Goal: Information Seeking & Learning: Learn about a topic

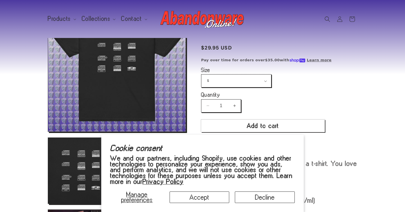
scroll to position [55, 0]
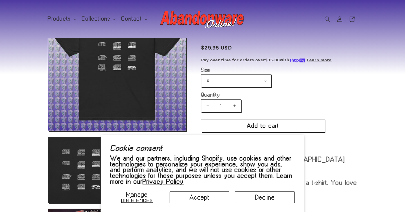
click at [0, 0] on iframe at bounding box center [0, 0] width 0 height 0
click at [305, 112] on div "Decrease quantity for Compact Disc Logos Unisex T-shirt 1 Increase quantity for…" at bounding box center [263, 105] width 124 height 13
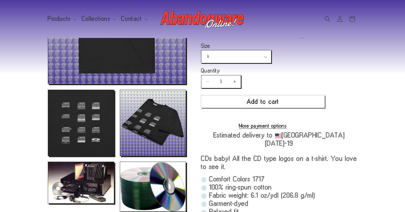
scroll to position [103, 0]
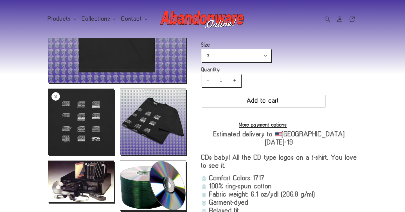
click at [48, 155] on button "Open media 2 in modal" at bounding box center [48, 155] width 0 height 0
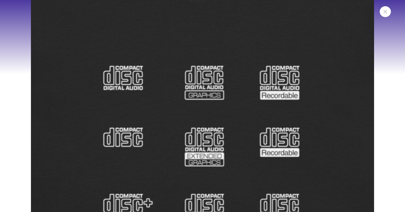
click at [388, 14] on button "Close" at bounding box center [385, 11] width 11 height 11
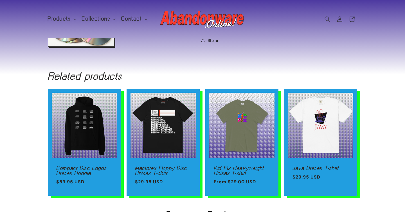
scroll to position [316, 0]
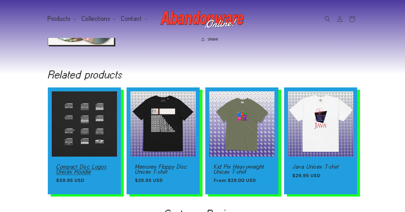
click at [92, 164] on link "Compact Disc Logos Unisex Hoodie" at bounding box center [84, 169] width 56 height 10
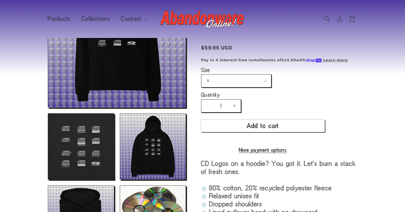
scroll to position [79, 0]
click at [48, 179] on button "Open media 2 in modal" at bounding box center [48, 179] width 0 height 0
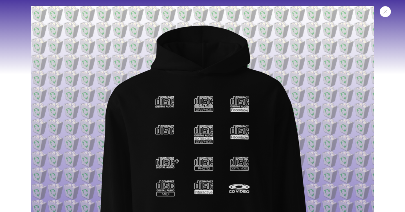
scroll to position [353, 0]
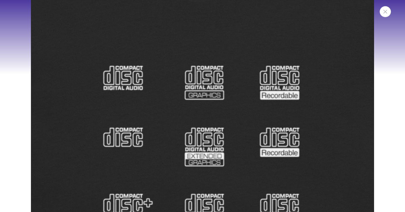
click at [385, 14] on button "Close" at bounding box center [385, 11] width 11 height 11
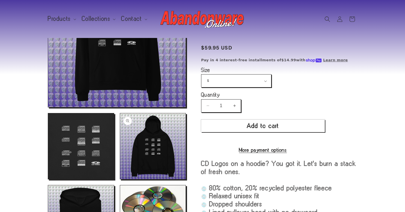
click at [120, 179] on button "Open media 3 in modal" at bounding box center [120, 179] width 0 height 0
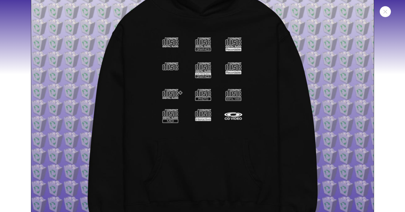
scroll to position [795, 0]
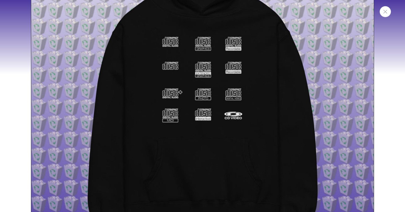
click at [388, 14] on button "Close" at bounding box center [385, 11] width 11 height 11
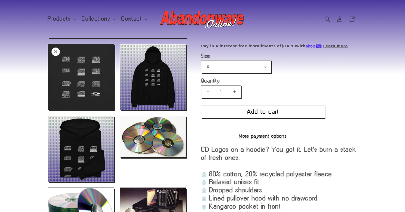
scroll to position [149, 0]
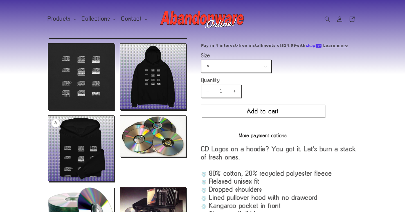
click at [48, 181] on button "Open media 4 in modal" at bounding box center [48, 181] width 0 height 0
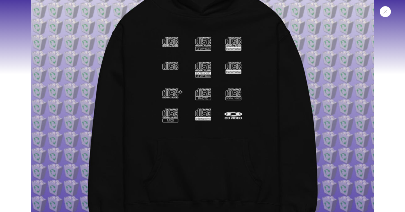
scroll to position [1048, 0]
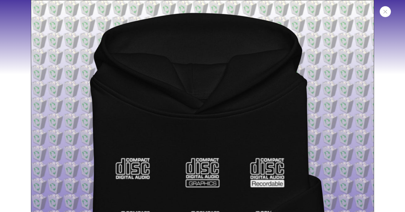
click at [386, 15] on button "Close" at bounding box center [385, 11] width 11 height 11
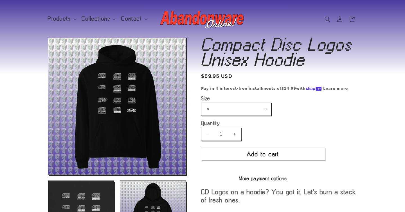
scroll to position [0, 0]
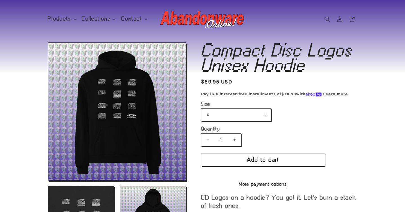
click at [205, 29] on img at bounding box center [202, 19] width 84 height 23
